Goal: Transaction & Acquisition: Purchase product/service

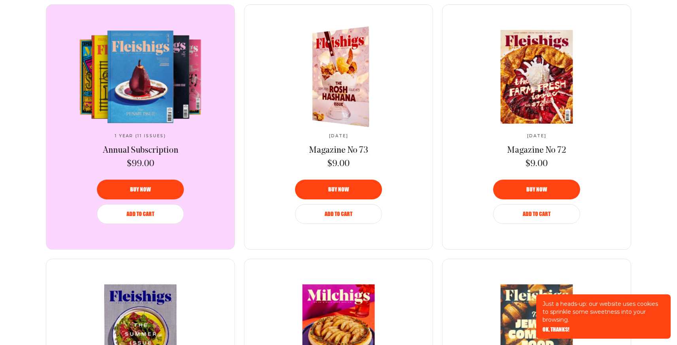
scroll to position [478, 0]
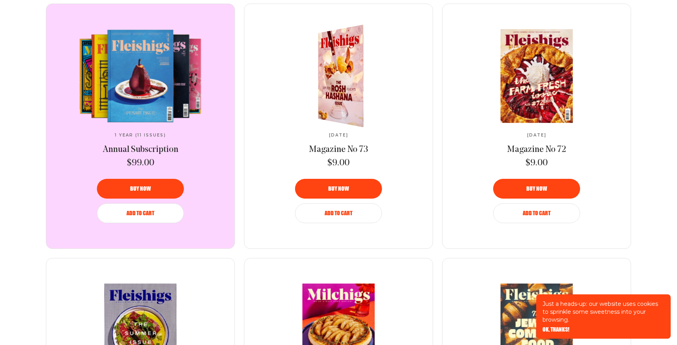
click at [345, 65] on img at bounding box center [346, 75] width 84 height 111
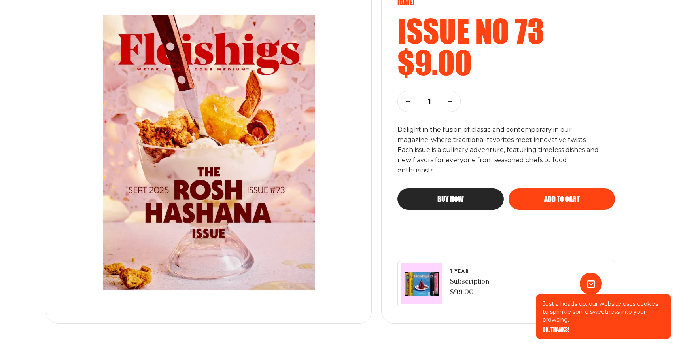
click at [295, 128] on img at bounding box center [209, 152] width 270 height 307
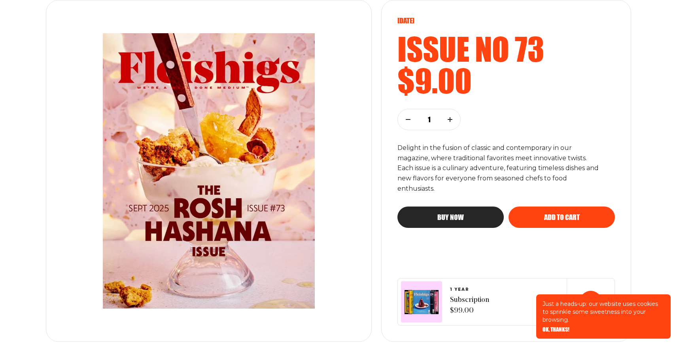
scroll to position [107, 0]
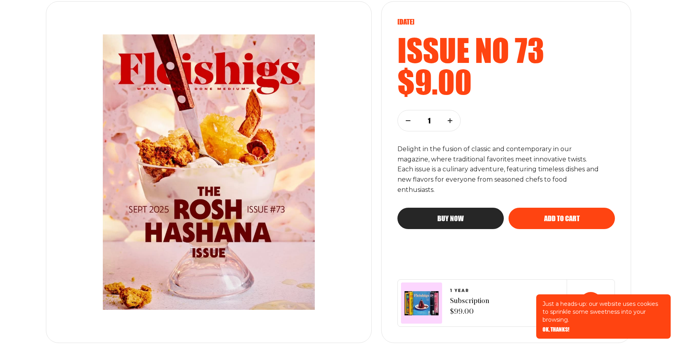
click at [481, 218] on div "Buy now" at bounding box center [450, 218] width 75 height 7
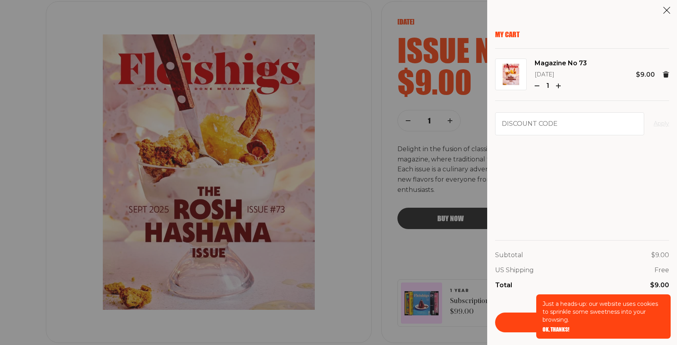
click at [508, 322] on link "Checkout" at bounding box center [582, 322] width 174 height 20
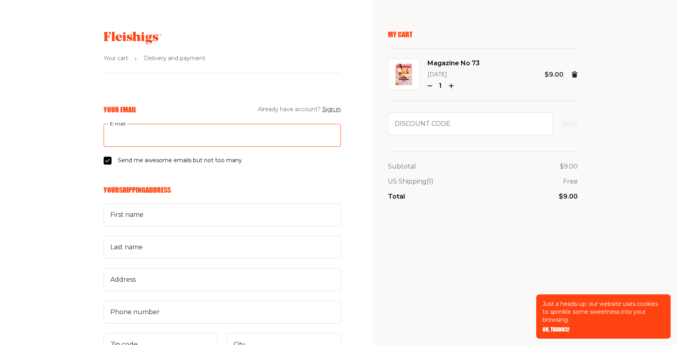
click at [177, 134] on input "E-mail" at bounding box center [222, 135] width 237 height 23
type input "[EMAIL_ADDRESS][DOMAIN_NAME]"
type input "Jessica"
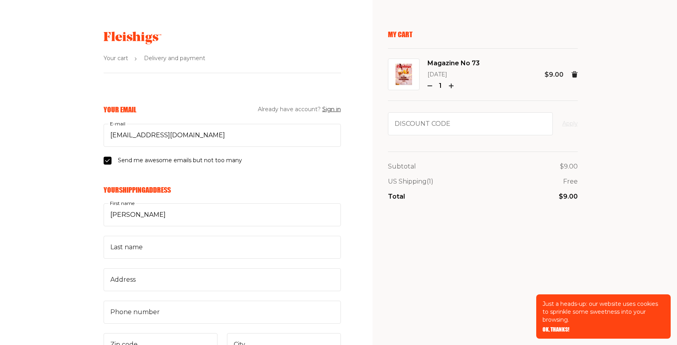
type input "Makarevic"
type input "12 Foxhill Lane"
type input "9086983188"
type input "08844"
type input "HILLSBOROUGH TOWNSHIP"
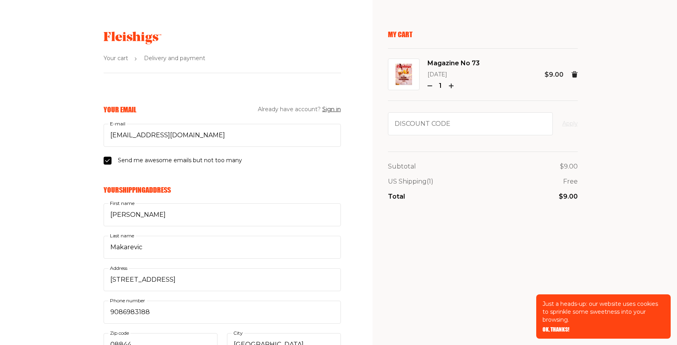
select select "US"
select select "New Jersey"
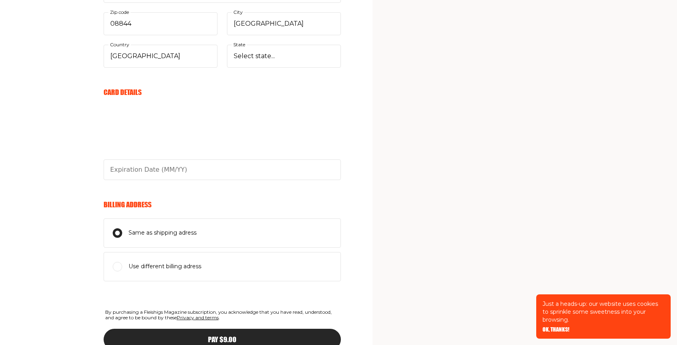
scroll to position [323, 0]
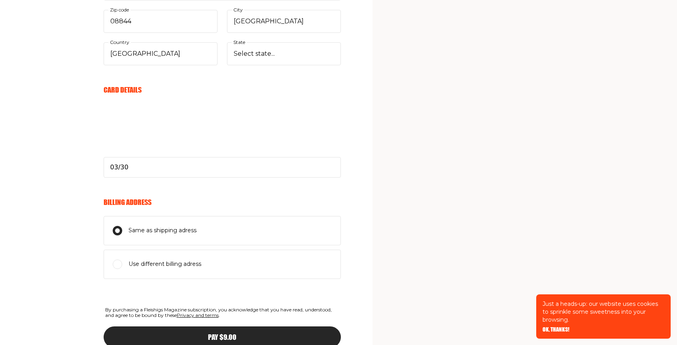
click at [484, 24] on div "My Cart Magazine No 73 September 2025 1 $9.00 Discount code Apply Subtotal $9.0…" at bounding box center [483, 45] width 190 height 677
click at [379, 195] on aside "My Cart Magazine No 73 September 2025 1 $9.00 Discount code Apply Subtotal $9.0…" at bounding box center [524, 36] width 304 height 719
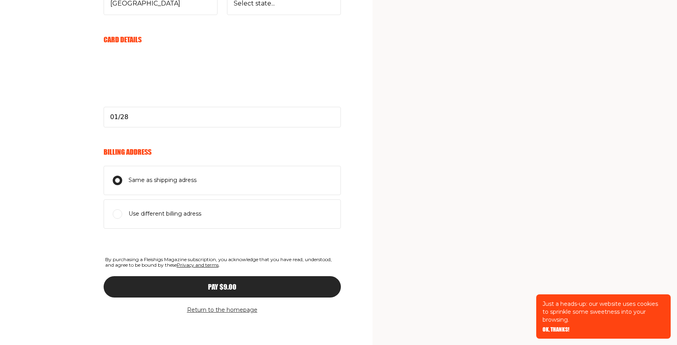
scroll to position [374, 0]
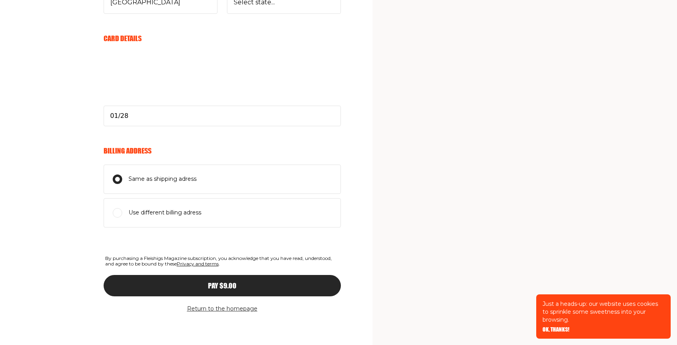
click at [242, 283] on div "Pay $9.00" at bounding box center [222, 285] width 206 height 7
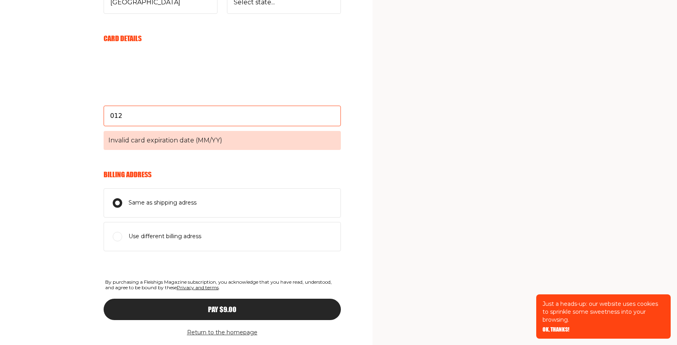
type input "01/28"
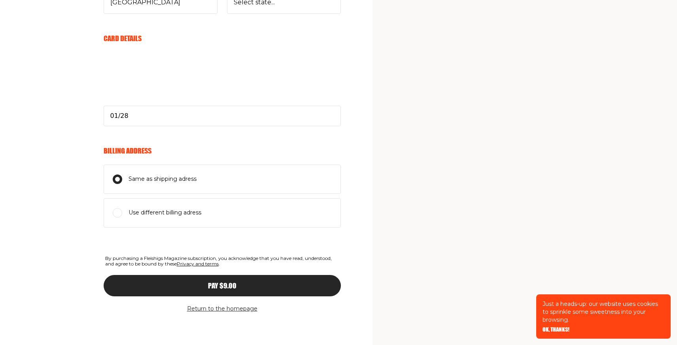
click at [213, 282] on span "Pay $9.00" at bounding box center [222, 278] width 28 height 7
click at [397, 309] on div "Form has not been submitted successfully. Please try again." at bounding box center [338, 317] width 123 height 25
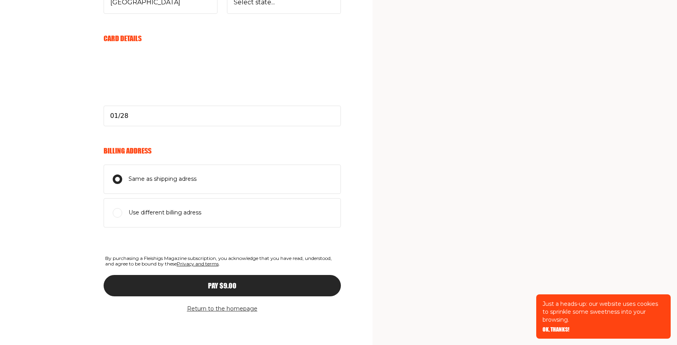
click at [174, 285] on div "Pay $9.00" at bounding box center [222, 285] width 206 height 7
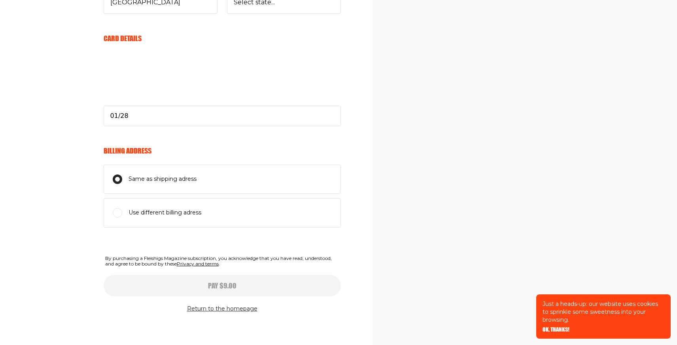
type input "01/28"
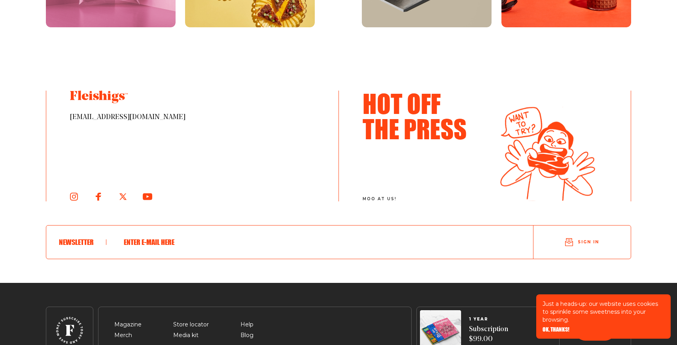
scroll to position [988, 0]
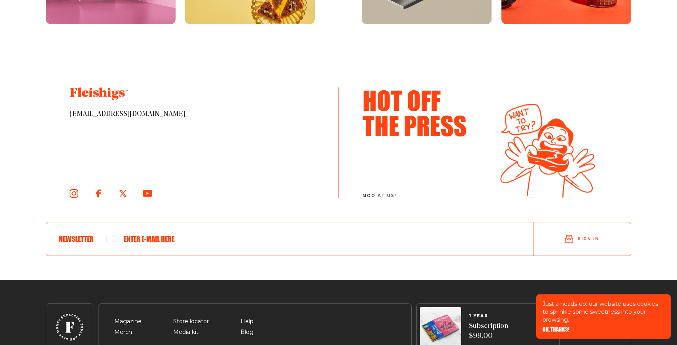
click at [75, 193] on icon at bounding box center [74, 193] width 9 height 9
click at [78, 238] on span at bounding box center [82, 239] width 47 height 6
click at [72, 238] on span at bounding box center [82, 239] width 47 height 6
click at [86, 239] on span at bounding box center [82, 239] width 47 height 6
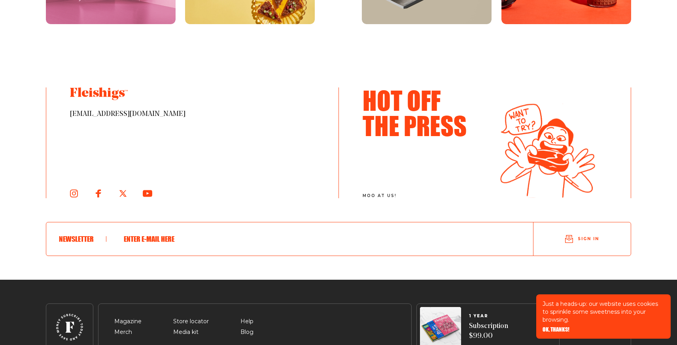
click at [144, 232] on input "text" at bounding box center [313, 238] width 389 height 21
type input "jfmakarevic@gmail.com"
click at [577, 240] on button "Sign in" at bounding box center [581, 238] width 97 height 27
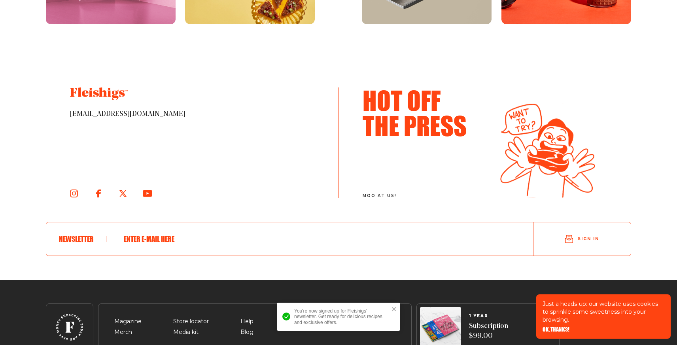
click at [319, 257] on div "hello@fleishigs.com Hot Off The Press moo at us! Newsletter Sign in" at bounding box center [338, 183] width 585 height 192
click at [184, 218] on div "hello@fleishigs.com Hot Off The Press moo at us! Newsletter Sign in" at bounding box center [338, 183] width 585 height 192
click at [173, 235] on input "text" at bounding box center [313, 238] width 389 height 21
type input "jfmakarevic@gmail.com"
click at [533, 225] on button "Sign in" at bounding box center [581, 238] width 97 height 27
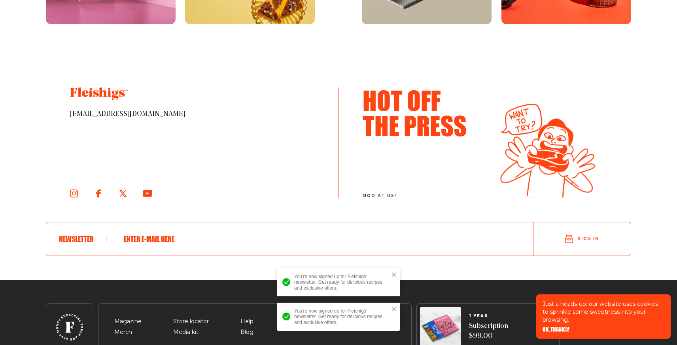
scroll to position [1032, 0]
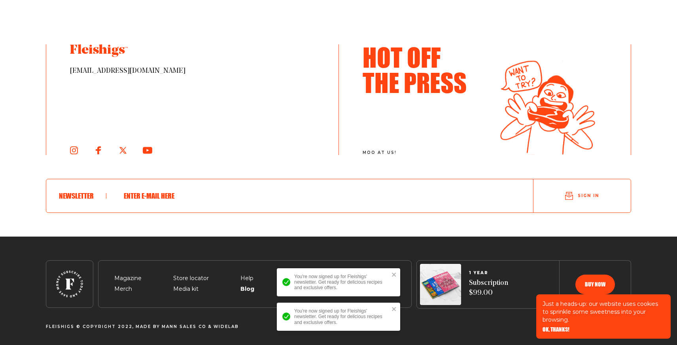
click at [245, 284] on span "Blog" at bounding box center [246, 279] width 13 height 9
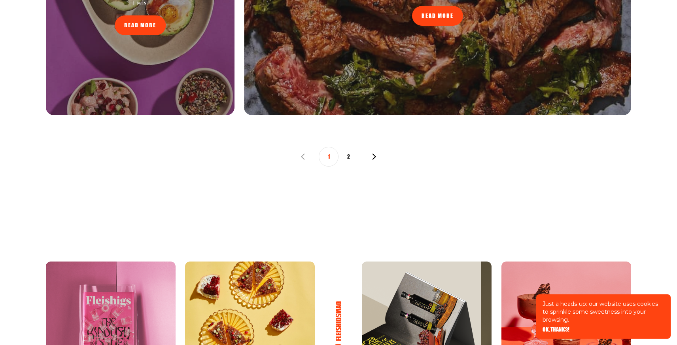
scroll to position [861, 0]
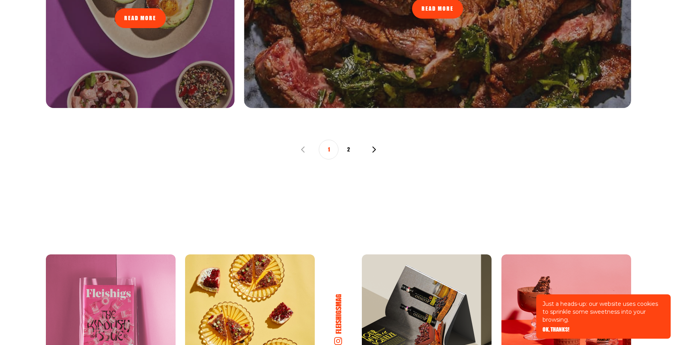
click at [353, 149] on button "2" at bounding box center [348, 150] width 20 height 20
click at [347, 150] on button "2" at bounding box center [348, 150] width 20 height 20
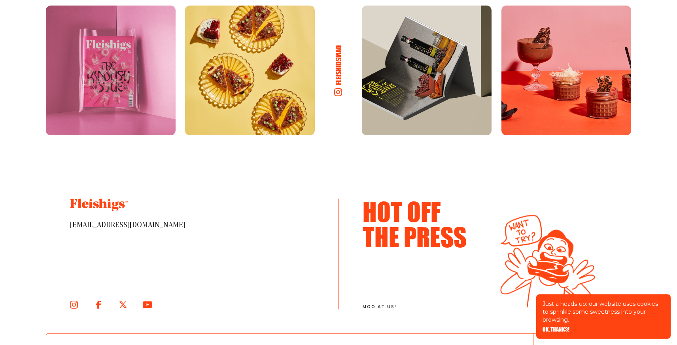
scroll to position [1264, 0]
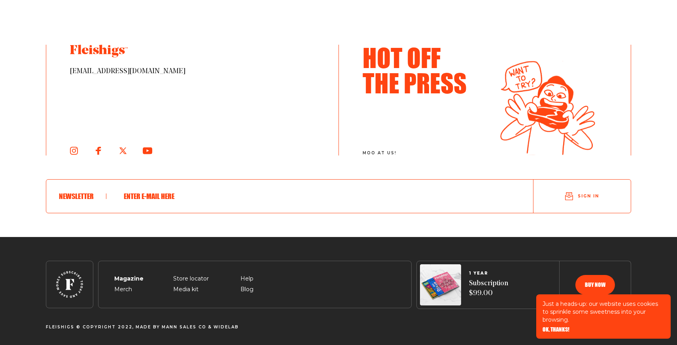
click at [126, 274] on span "Magazine" at bounding box center [127, 268] width 27 height 9
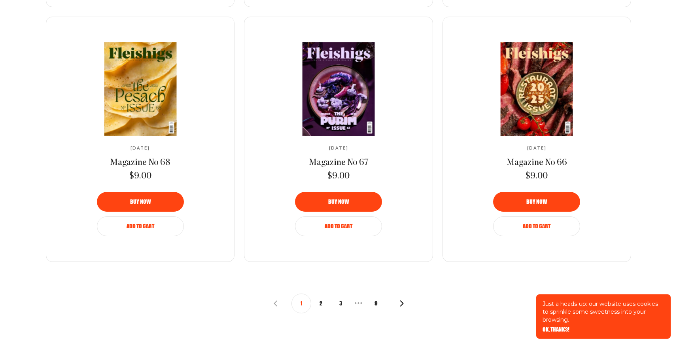
scroll to position [833, 0]
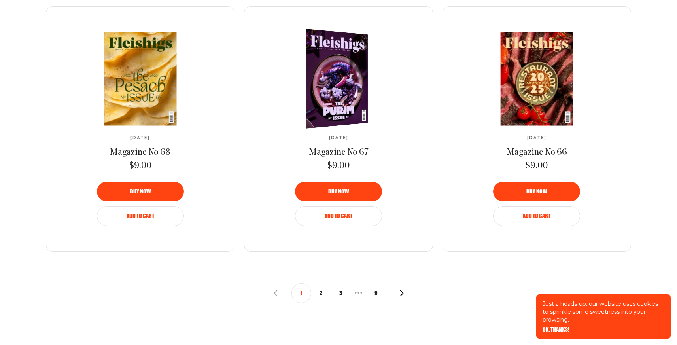
click at [353, 68] on img at bounding box center [331, 78] width 113 height 105
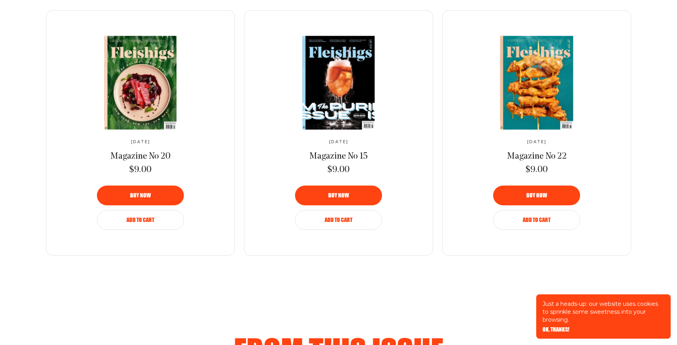
scroll to position [546, 0]
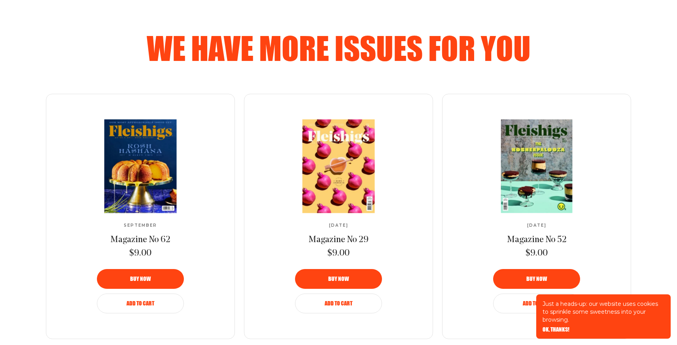
scroll to position [464, 0]
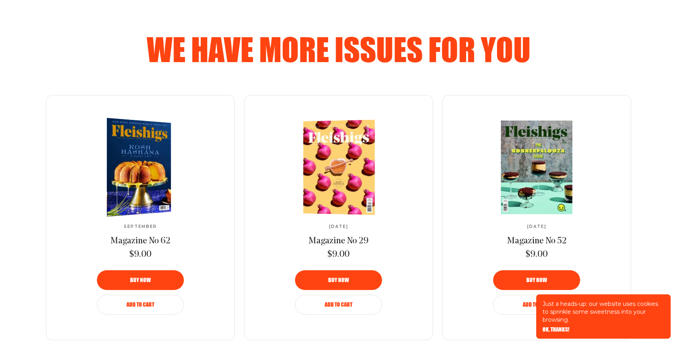
click at [165, 192] on img at bounding box center [135, 167] width 118 height 104
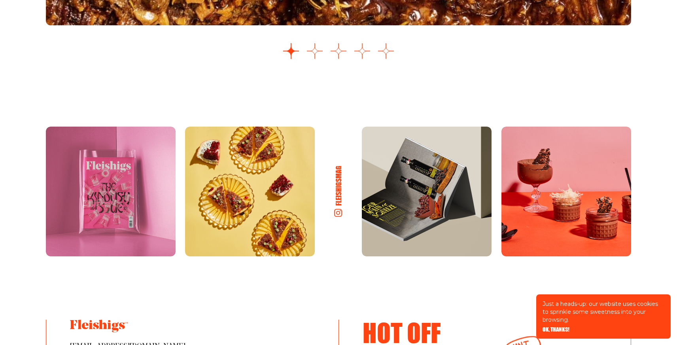
scroll to position [1232, 0]
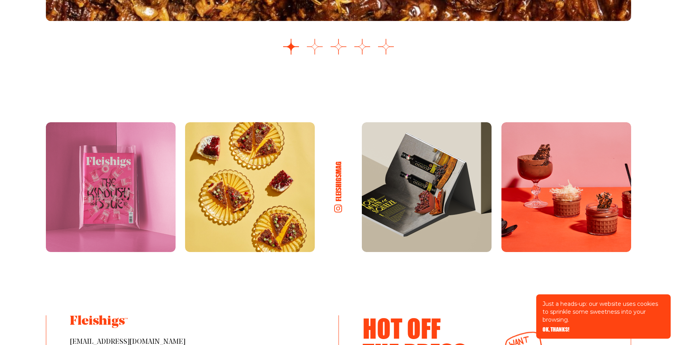
click at [312, 55] on button "Go to slide 2" at bounding box center [315, 47] width 16 height 16
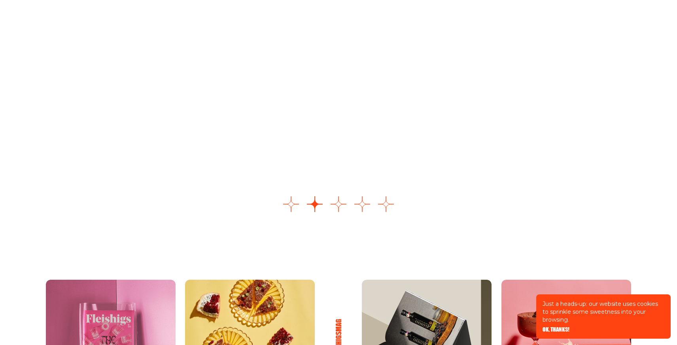
scroll to position [1070, 0]
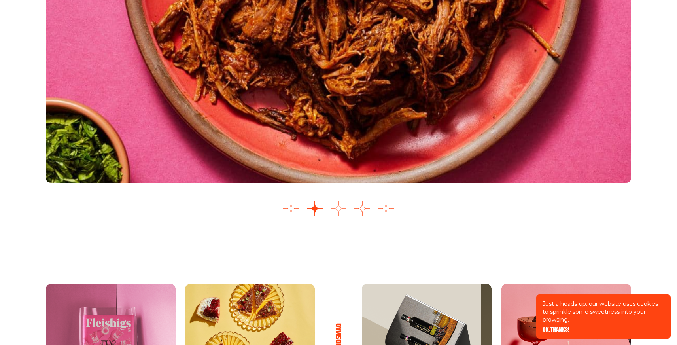
click at [338, 216] on button "Go to slide 3" at bounding box center [338, 208] width 16 height 16
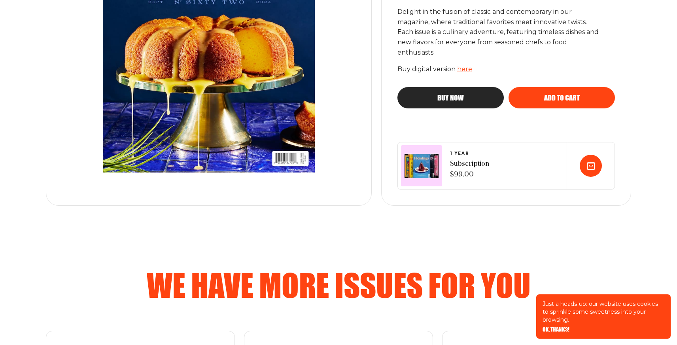
scroll to position [0, 0]
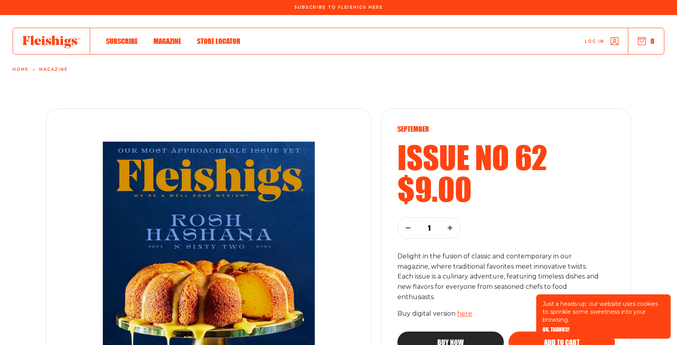
click at [168, 37] on span "Magazine" at bounding box center [167, 32] width 28 height 9
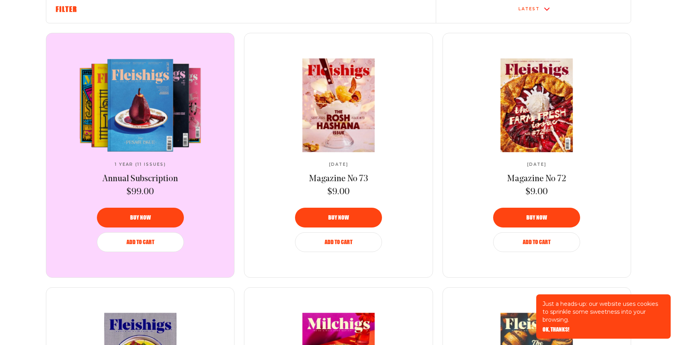
scroll to position [300, 0]
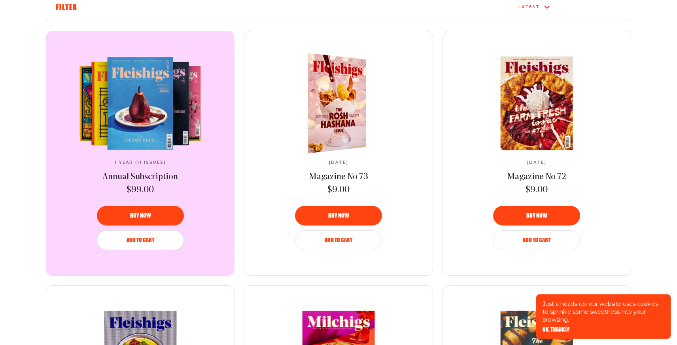
click at [338, 85] on img at bounding box center [331, 102] width 107 height 107
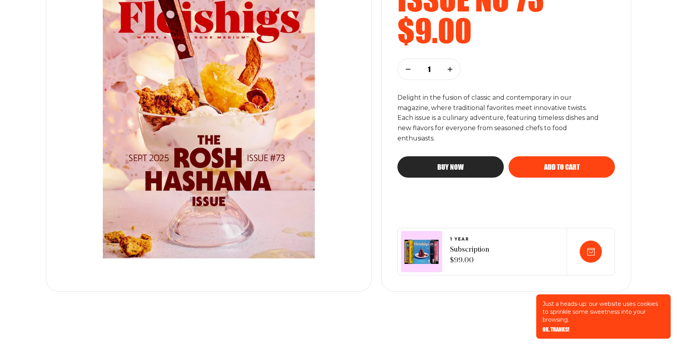
scroll to position [158, 0]
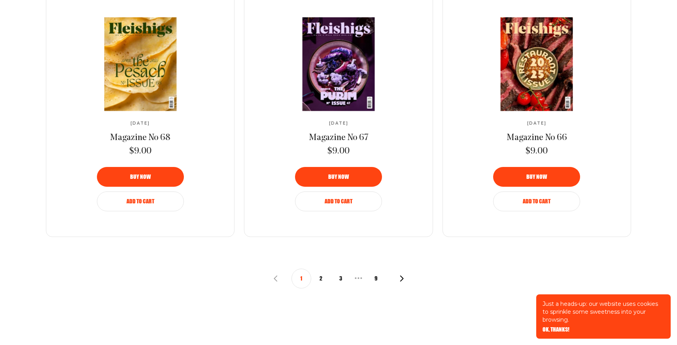
scroll to position [1347, 0]
